Goal: Information Seeking & Learning: Check status

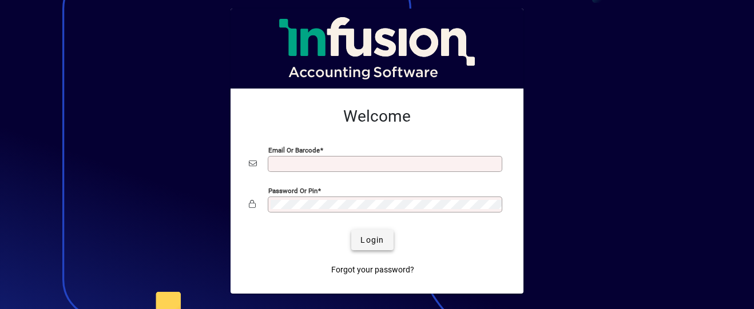
type input "**********"
click at [361, 242] on span "Login" at bounding box center [371, 240] width 23 height 12
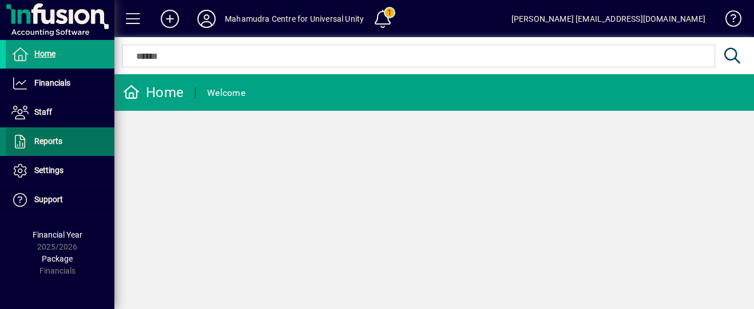
click at [43, 149] on span at bounding box center [60, 141] width 109 height 27
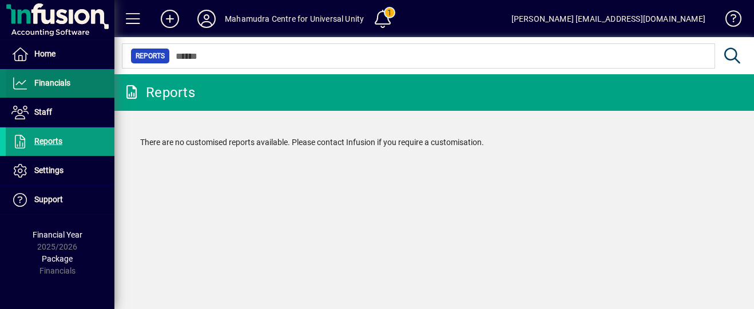
click at [40, 79] on span "Financials" at bounding box center [52, 82] width 36 height 9
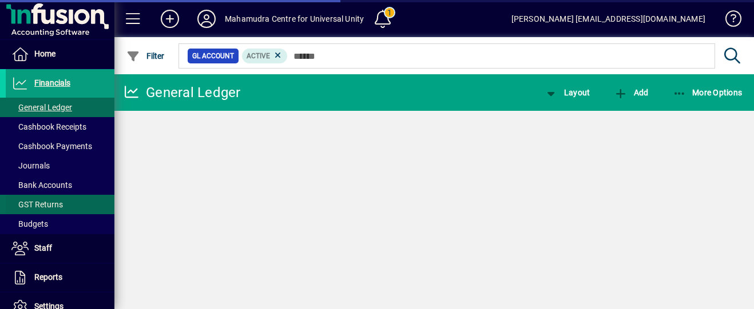
click at [38, 209] on span "GST Returns" at bounding box center [36, 204] width 51 height 9
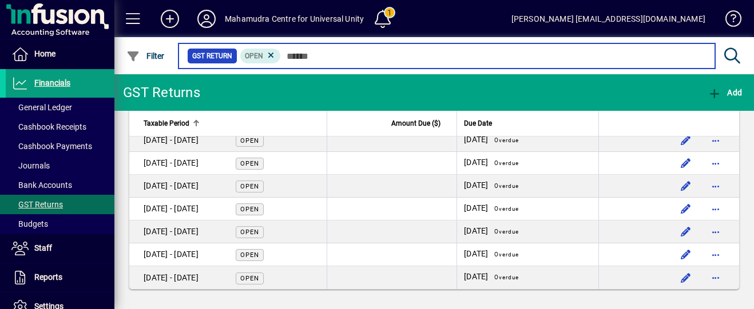
scroll to position [365, 0]
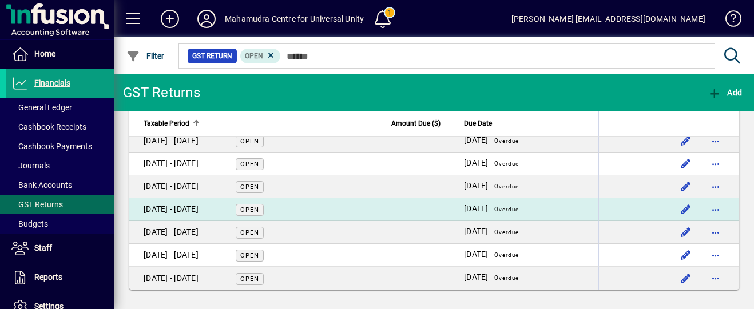
click at [257, 210] on span "Open" at bounding box center [249, 209] width 19 height 7
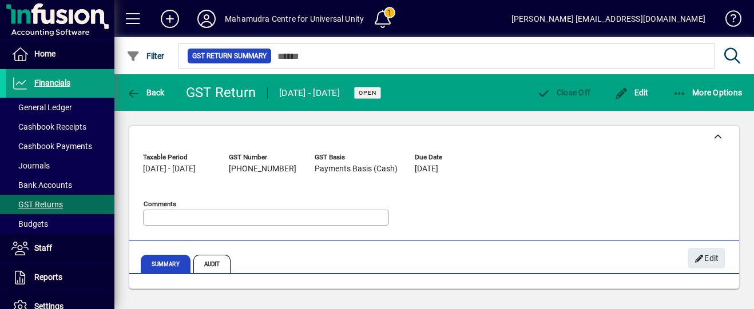
click at [481, 186] on div "Taxable Period [DATE] - [DATE] GST Number [PHONE_NUMBER] GST Basis Payments Bas…" at bounding box center [321, 192] width 357 height 87
click at [175, 262] on span "Summary" at bounding box center [166, 264] width 50 height 18
click at [131, 97] on icon "button" at bounding box center [133, 93] width 14 height 11
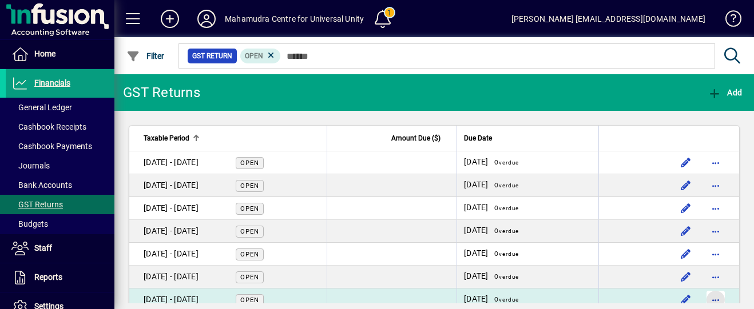
click at [716, 300] on span "button" at bounding box center [715, 299] width 27 height 27
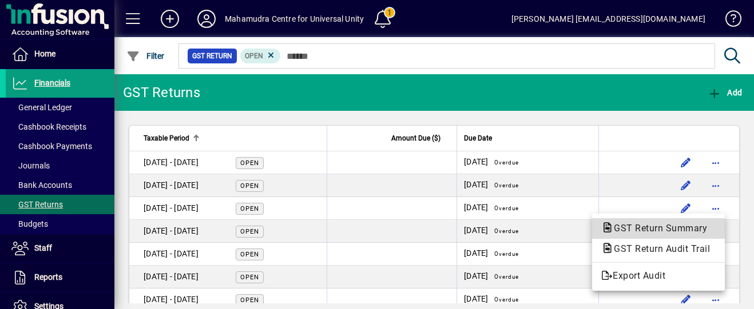
click at [636, 231] on span "GST Return Summary" at bounding box center [656, 228] width 111 height 11
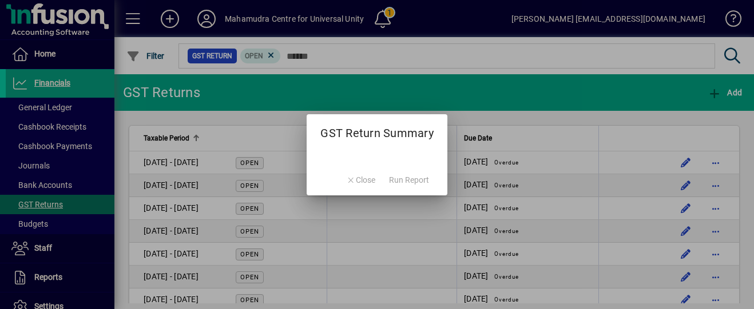
click at [636, 231] on div at bounding box center [377, 154] width 754 height 309
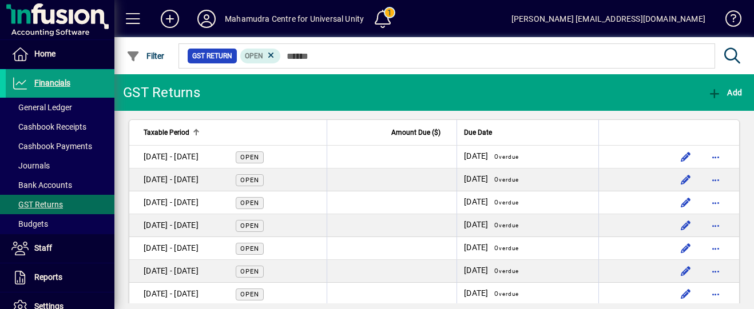
click at [449, 26] on mat-toolbar-row "[GEOGRAPHIC_DATA] for Universal Unity 1 [PERSON_NAME] [EMAIL_ADDRESS][DOMAIN_NA…" at bounding box center [433, 18] width 639 height 37
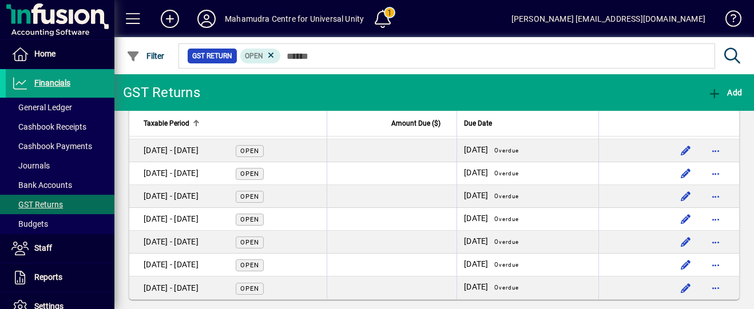
scroll to position [366, 0]
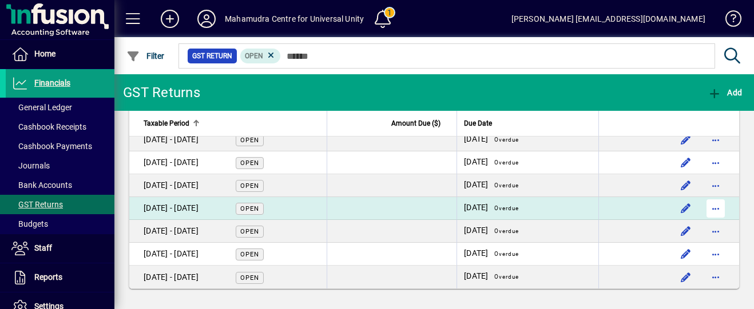
click at [714, 209] on span "button" at bounding box center [715, 208] width 27 height 27
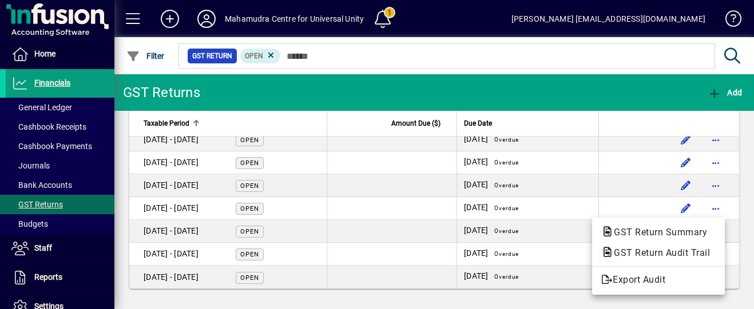
click at [40, 107] on div at bounding box center [377, 154] width 754 height 309
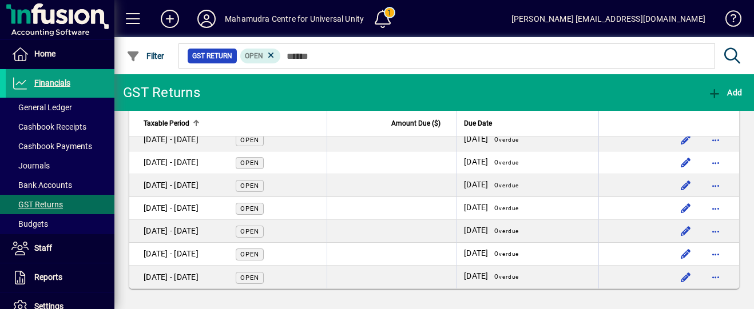
click at [40, 107] on span "General Ledger" at bounding box center [41, 107] width 61 height 9
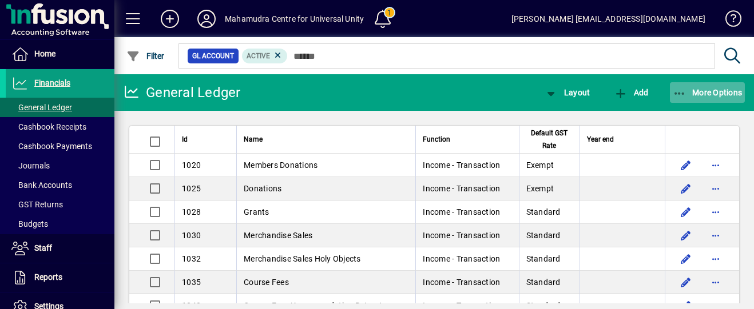
click at [705, 96] on span "More Options" at bounding box center [707, 92] width 70 height 9
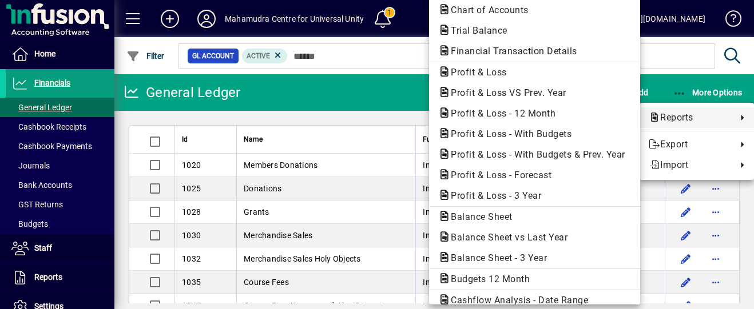
click at [680, 119] on span "Reports" at bounding box center [689, 118] width 82 height 14
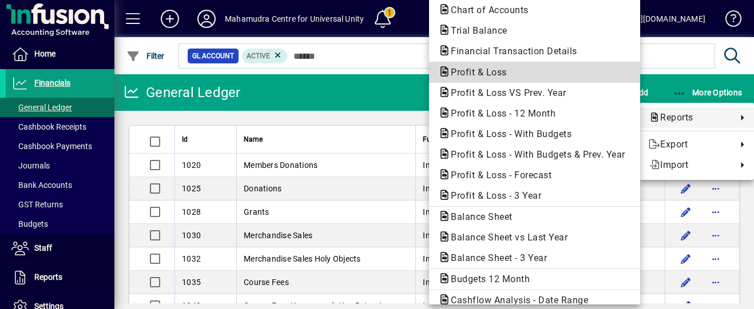
click at [473, 73] on span "Profit & Loss" at bounding box center [475, 72] width 74 height 11
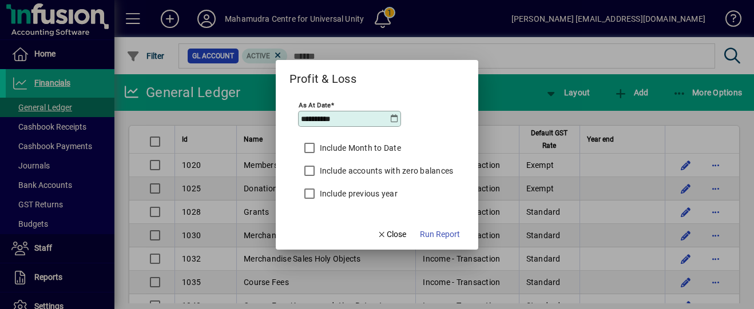
click at [398, 118] on icon at bounding box center [393, 118] width 9 height 9
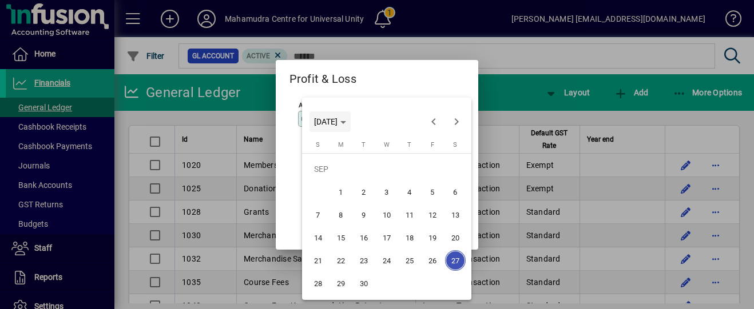
click at [346, 120] on span "[DATE]" at bounding box center [330, 121] width 32 height 9
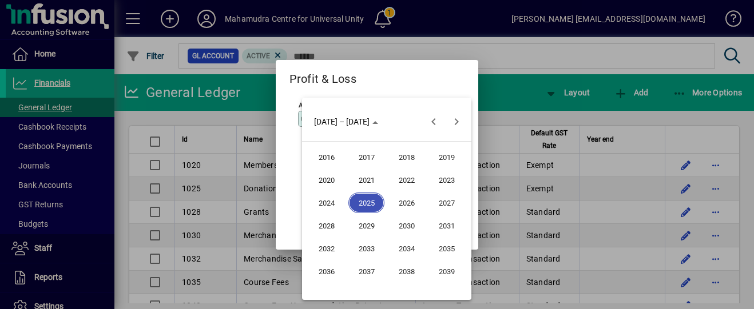
click at [328, 202] on span "2024" at bounding box center [326, 203] width 36 height 21
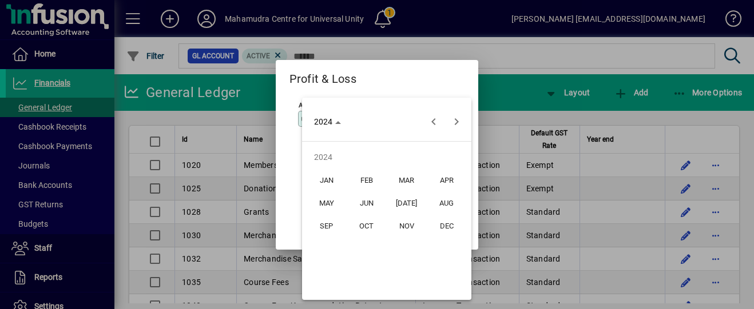
click at [353, 229] on span "OCT" at bounding box center [366, 226] width 36 height 21
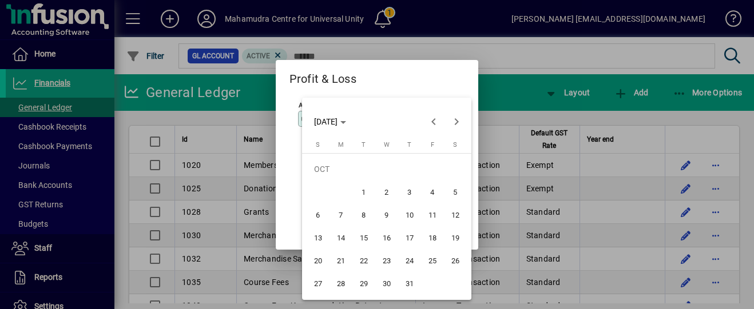
click at [404, 281] on span "31" at bounding box center [409, 283] width 21 height 21
type input "**********"
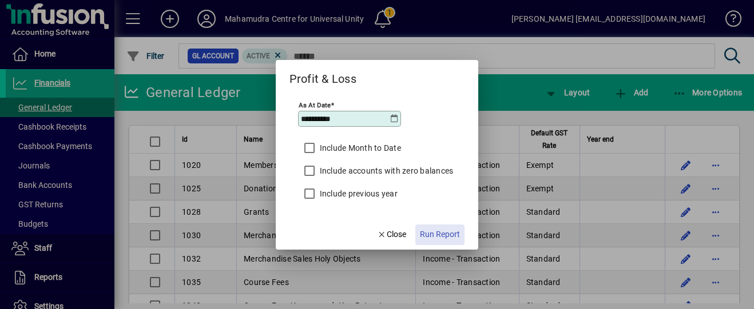
click at [447, 233] on span "Run Report" at bounding box center [440, 235] width 40 height 12
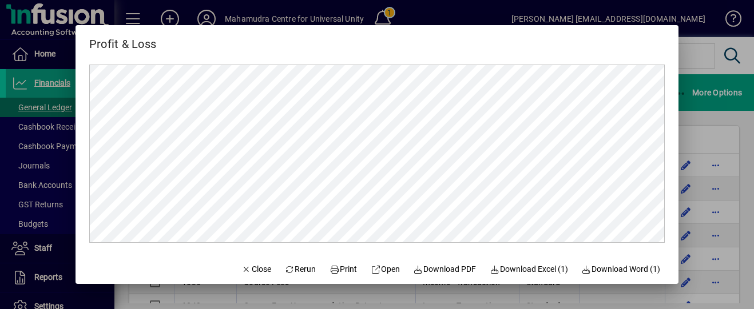
click at [723, 122] on div at bounding box center [377, 154] width 754 height 309
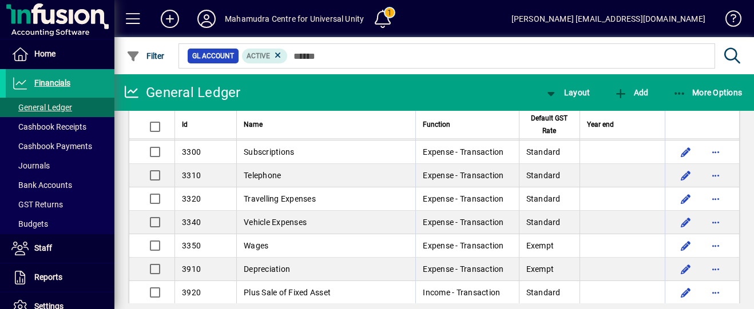
scroll to position [1154, 0]
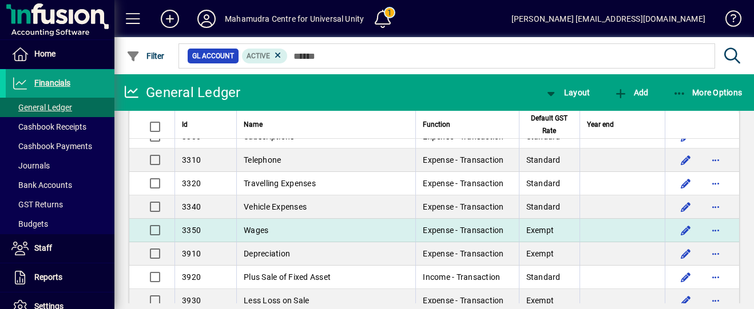
click at [265, 228] on span "Wages" at bounding box center [256, 230] width 25 height 9
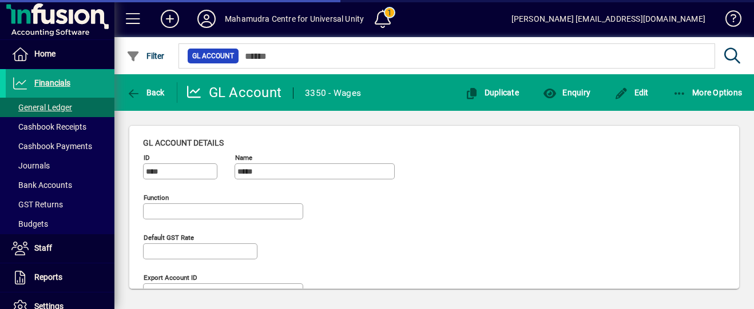
type input "**********"
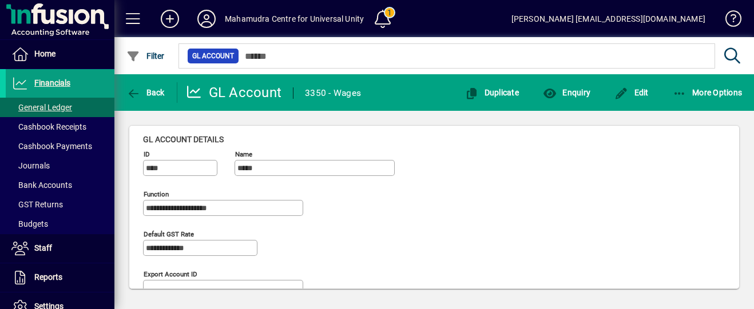
scroll to position [4, 0]
click at [680, 98] on icon "button" at bounding box center [679, 93] width 14 height 11
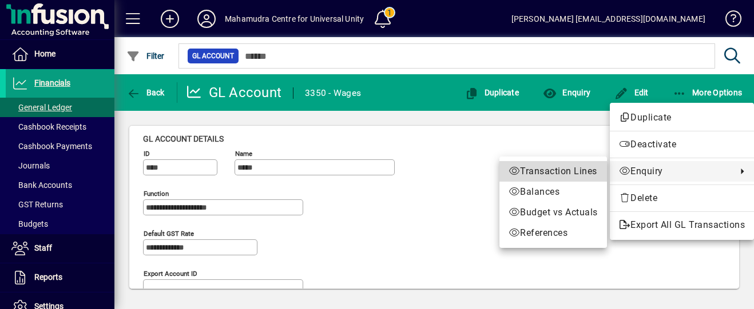
click at [551, 173] on span "Transaction Lines" at bounding box center [552, 172] width 89 height 14
